Goal: Communication & Community: Share content

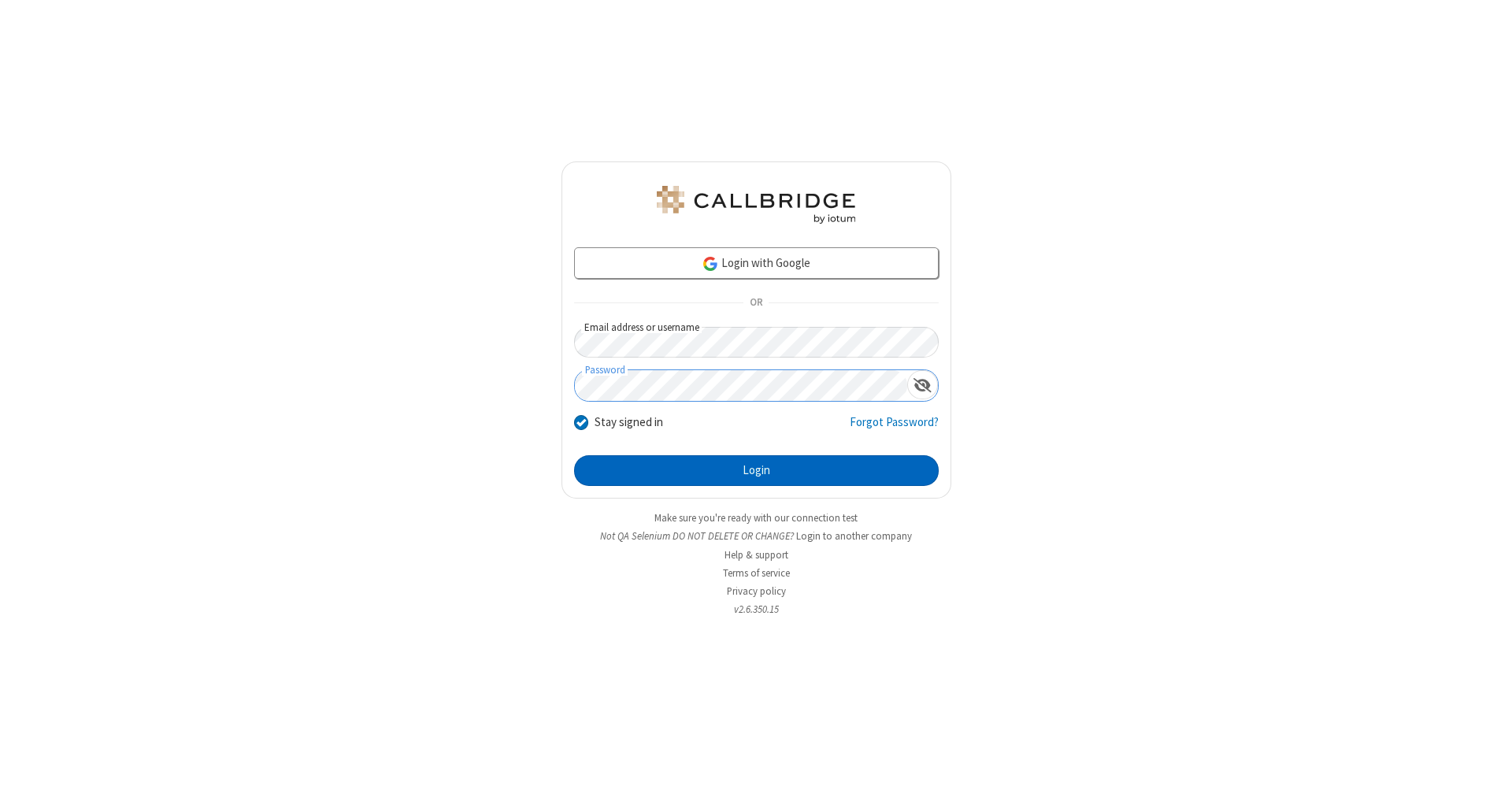
click at [756, 471] on button "Login" at bounding box center [756, 470] width 364 height 31
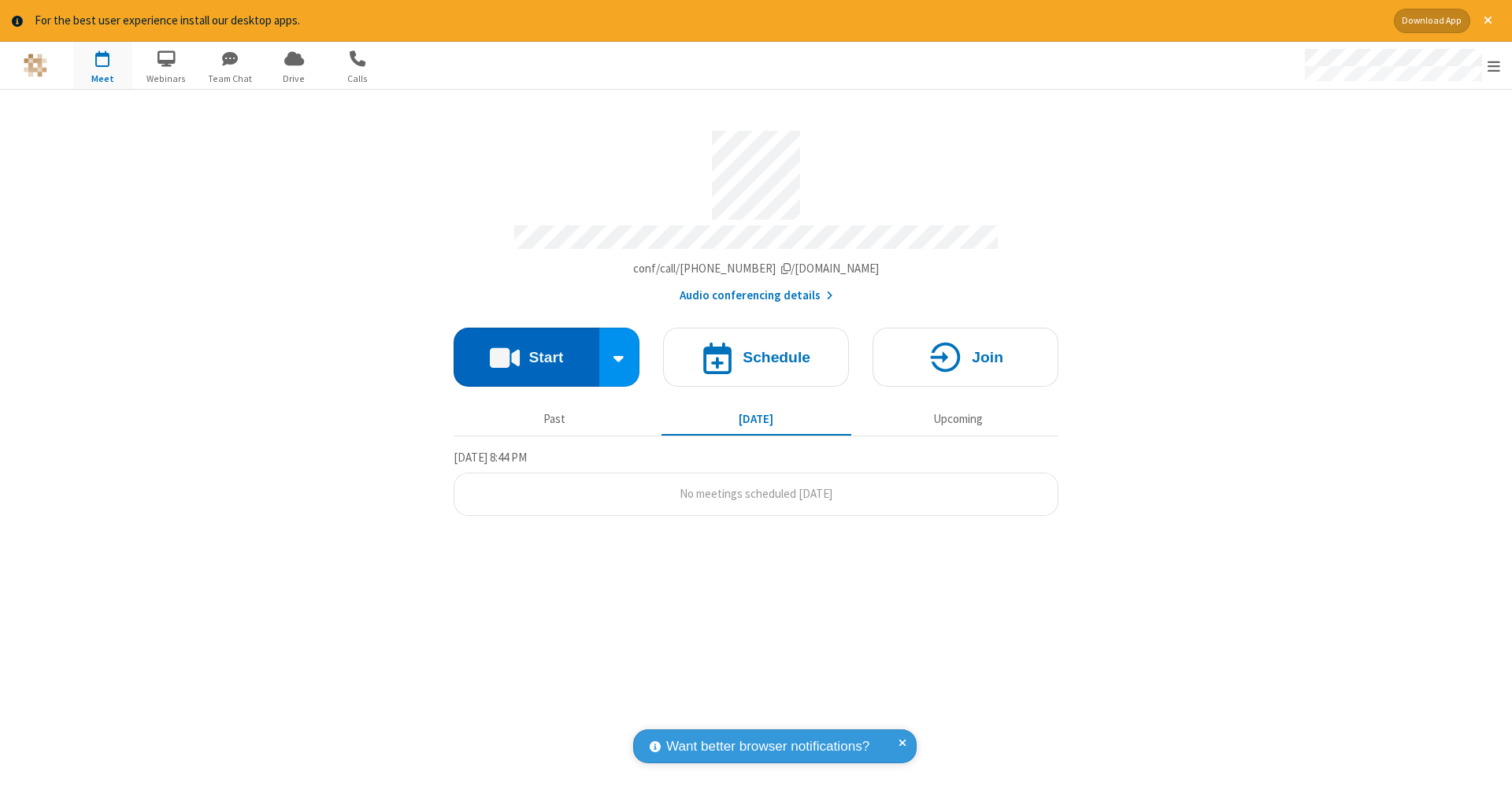
click at [526, 349] on button "Start" at bounding box center [526, 357] width 146 height 59
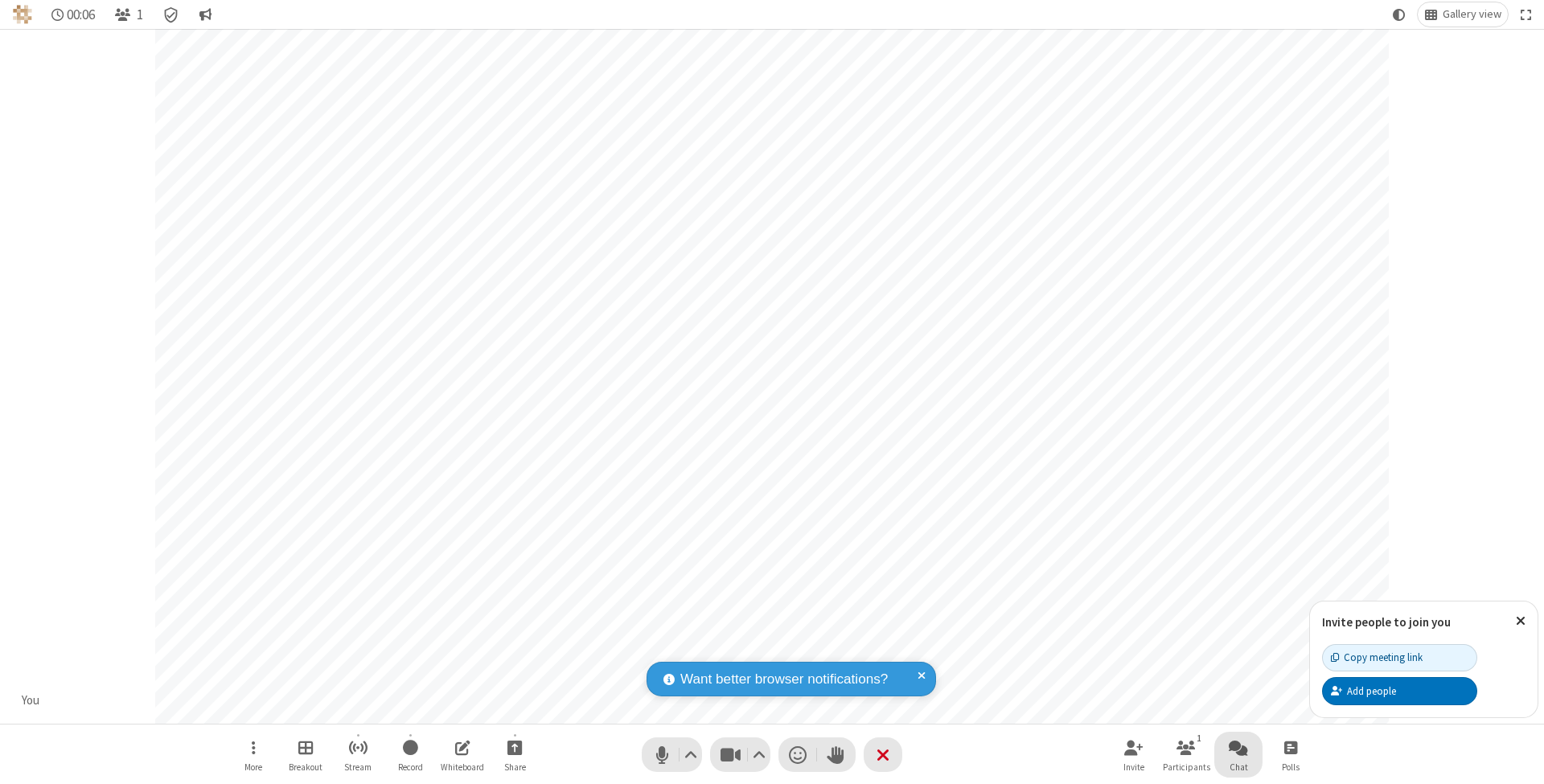
click at [1237, 746] on span "Open chat" at bounding box center [1238, 746] width 19 height 20
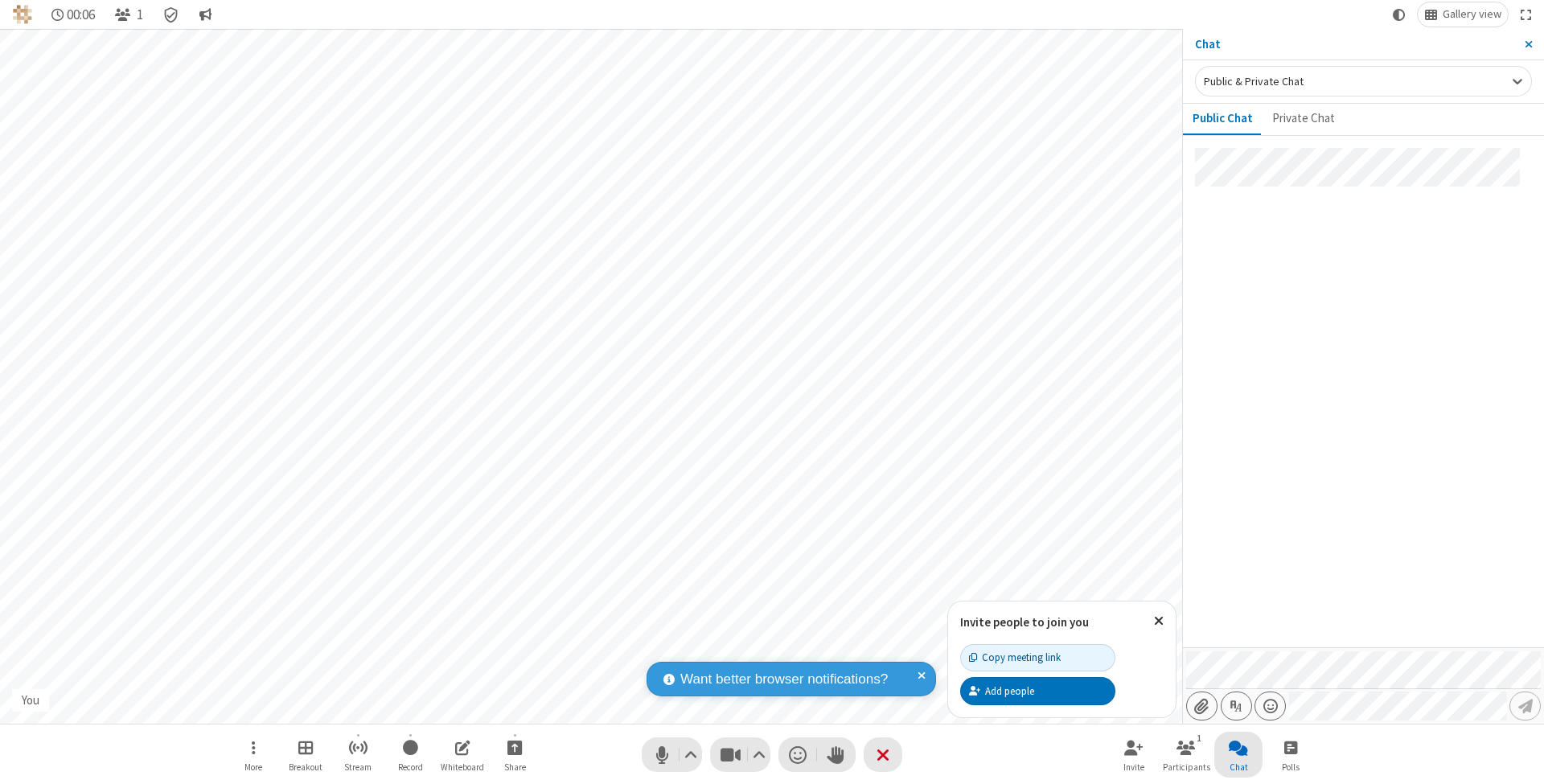
type input "C:\fakepath\doc_test.docx"
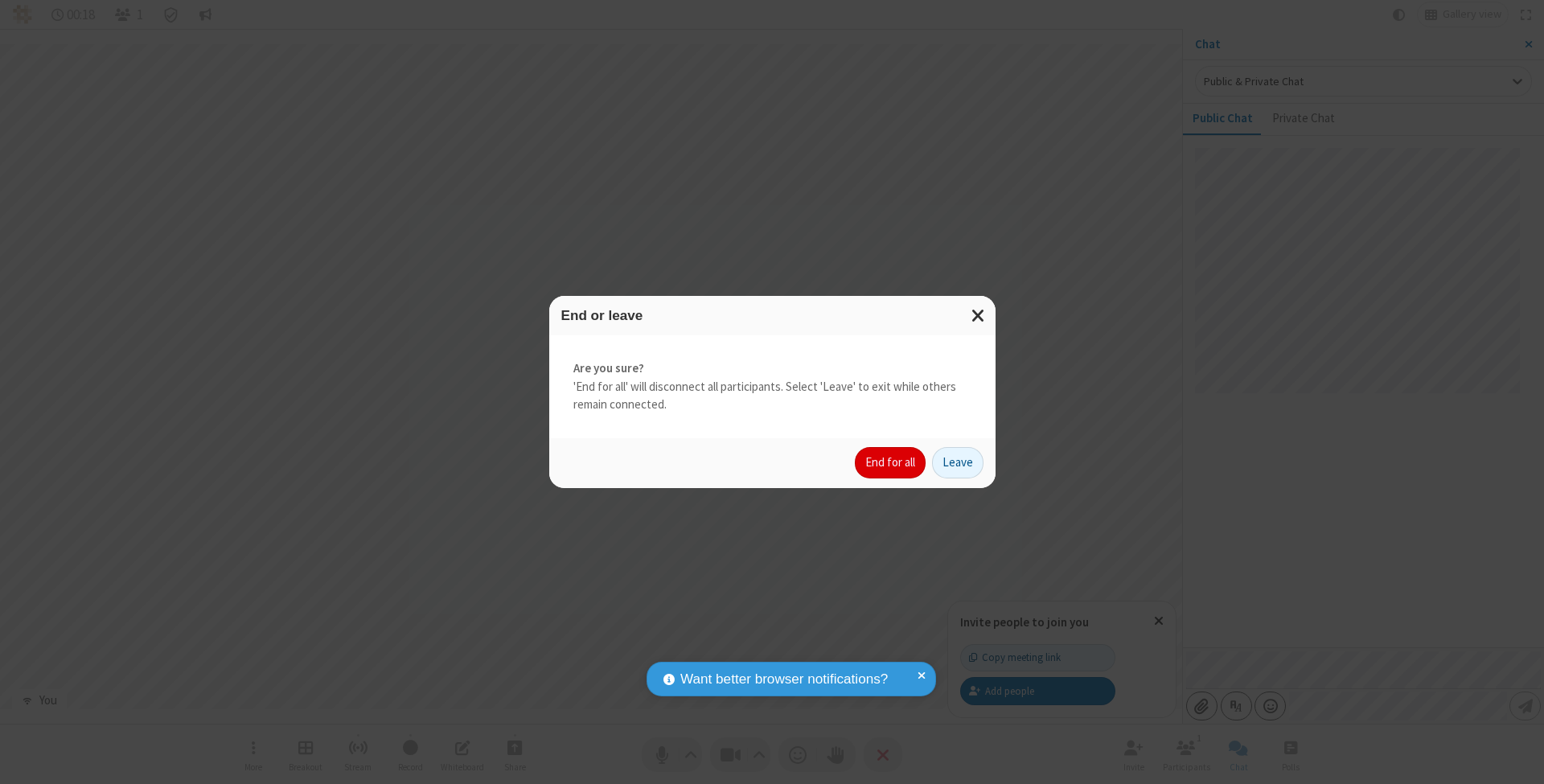
click at [891, 461] on button "End for all" at bounding box center [890, 462] width 70 height 32
